Goal: Navigation & Orientation: Find specific page/section

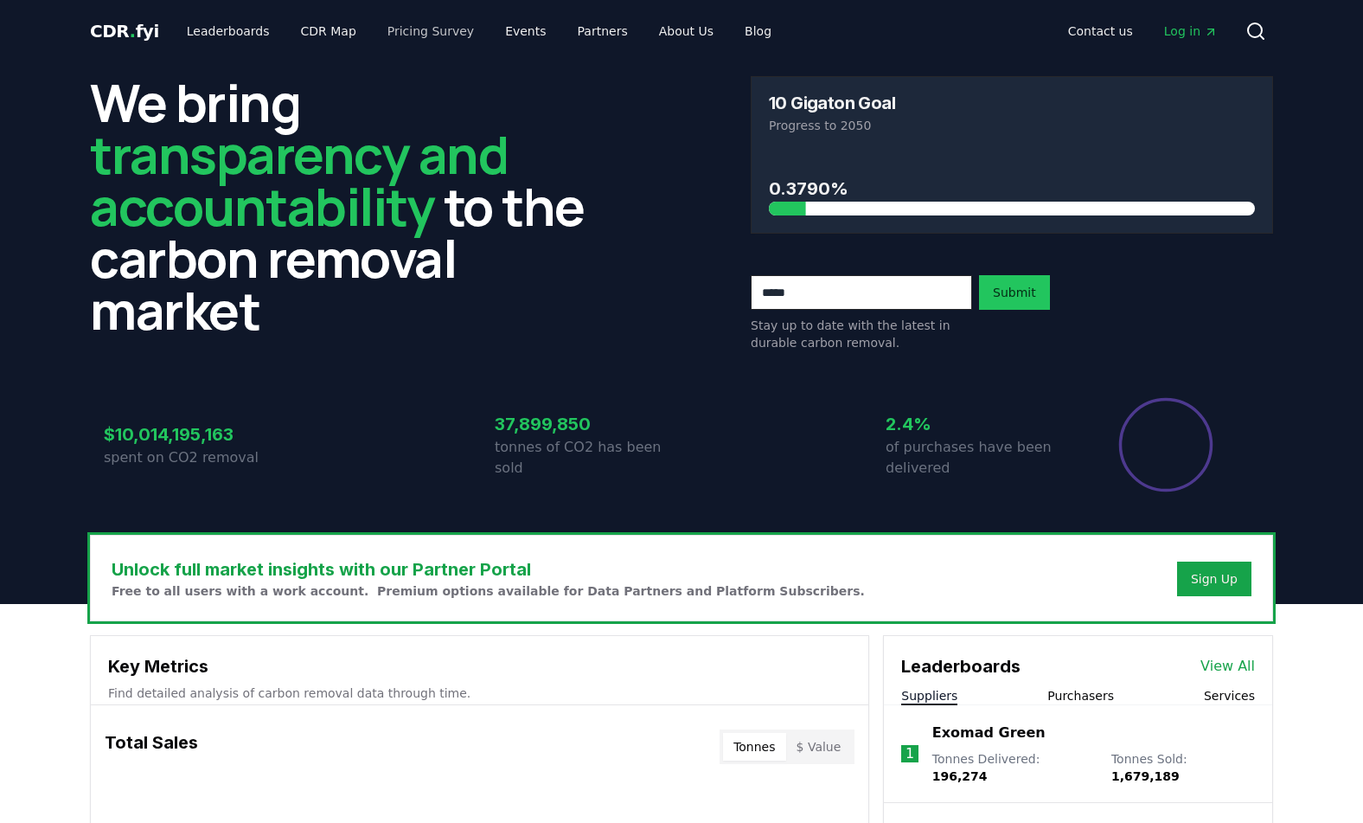
click at [491, 34] on link "Events" at bounding box center [525, 31] width 68 height 31
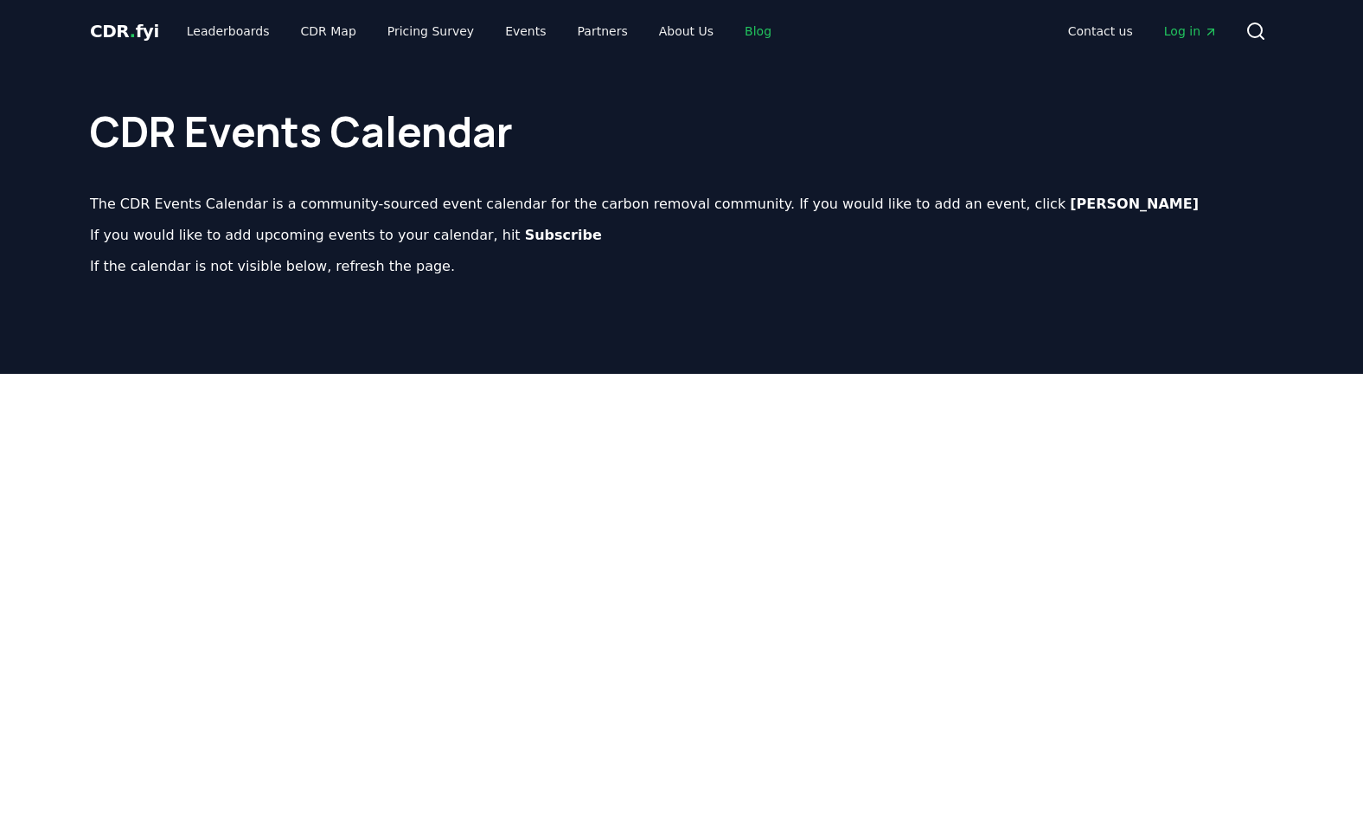
click at [734, 29] on link "Blog" at bounding box center [758, 31] width 55 height 31
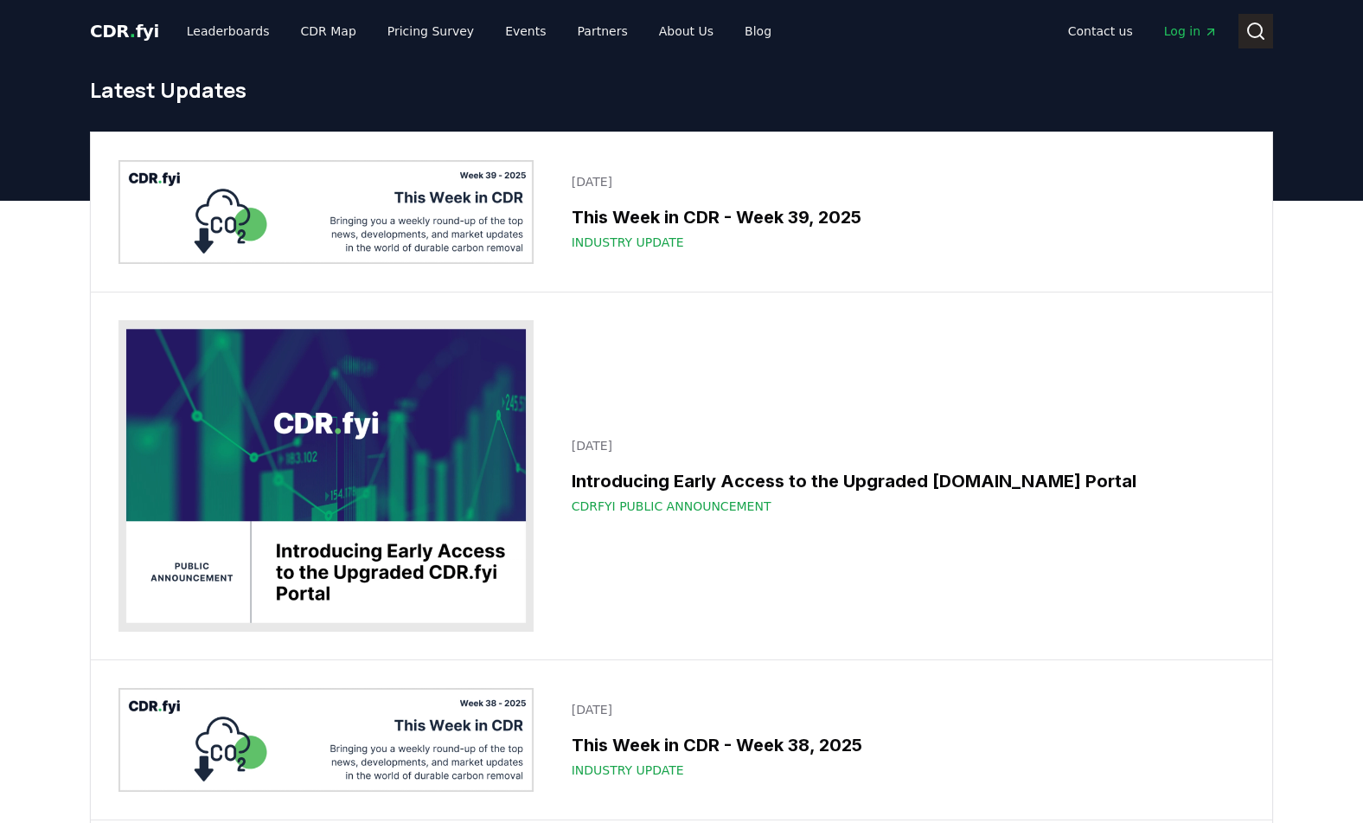
click at [1273, 40] on div "CDR . fyi Leaderboards CDR Map Pricing Survey Events Partners About Us Blog Con…" at bounding box center [681, 31] width 1211 height 62
click at [1265, 39] on icon at bounding box center [1256, 31] width 21 height 21
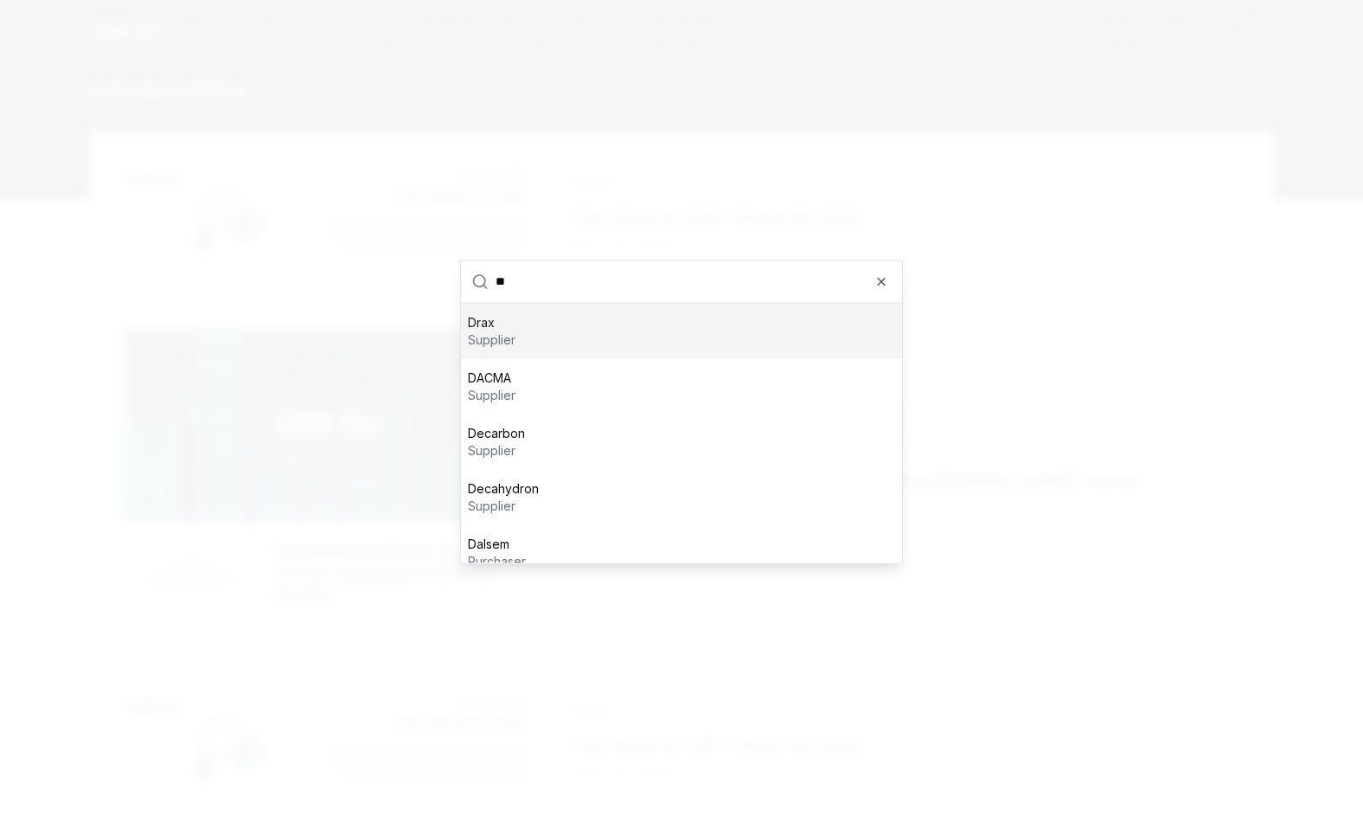
type input "***"
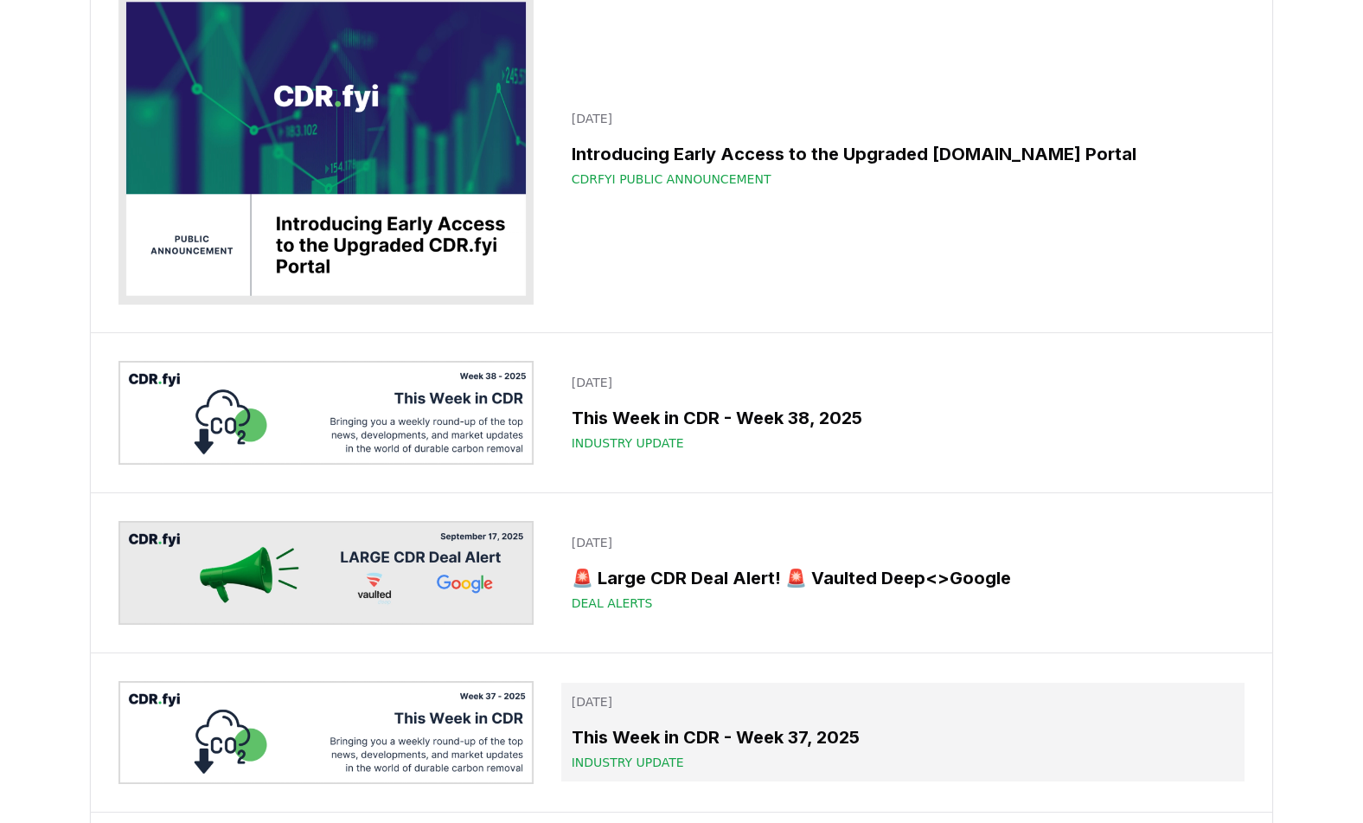
scroll to position [270, 0]
